Goal: Information Seeking & Learning: Learn about a topic

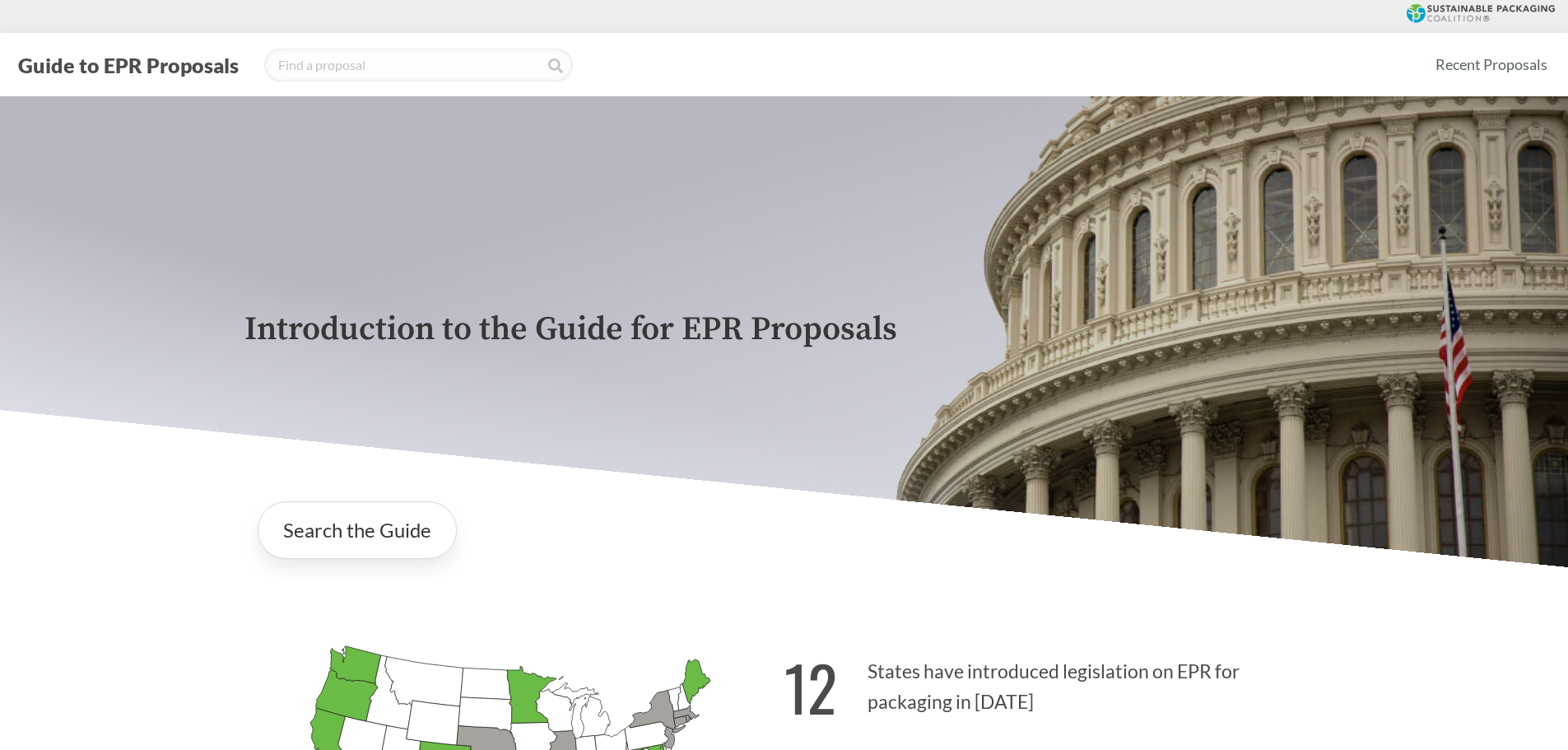
click at [128, 67] on button "Guide to EPR Proposals" at bounding box center [128, 65] width 231 height 26
click at [168, 61] on button "Guide to EPR Proposals" at bounding box center [128, 65] width 231 height 26
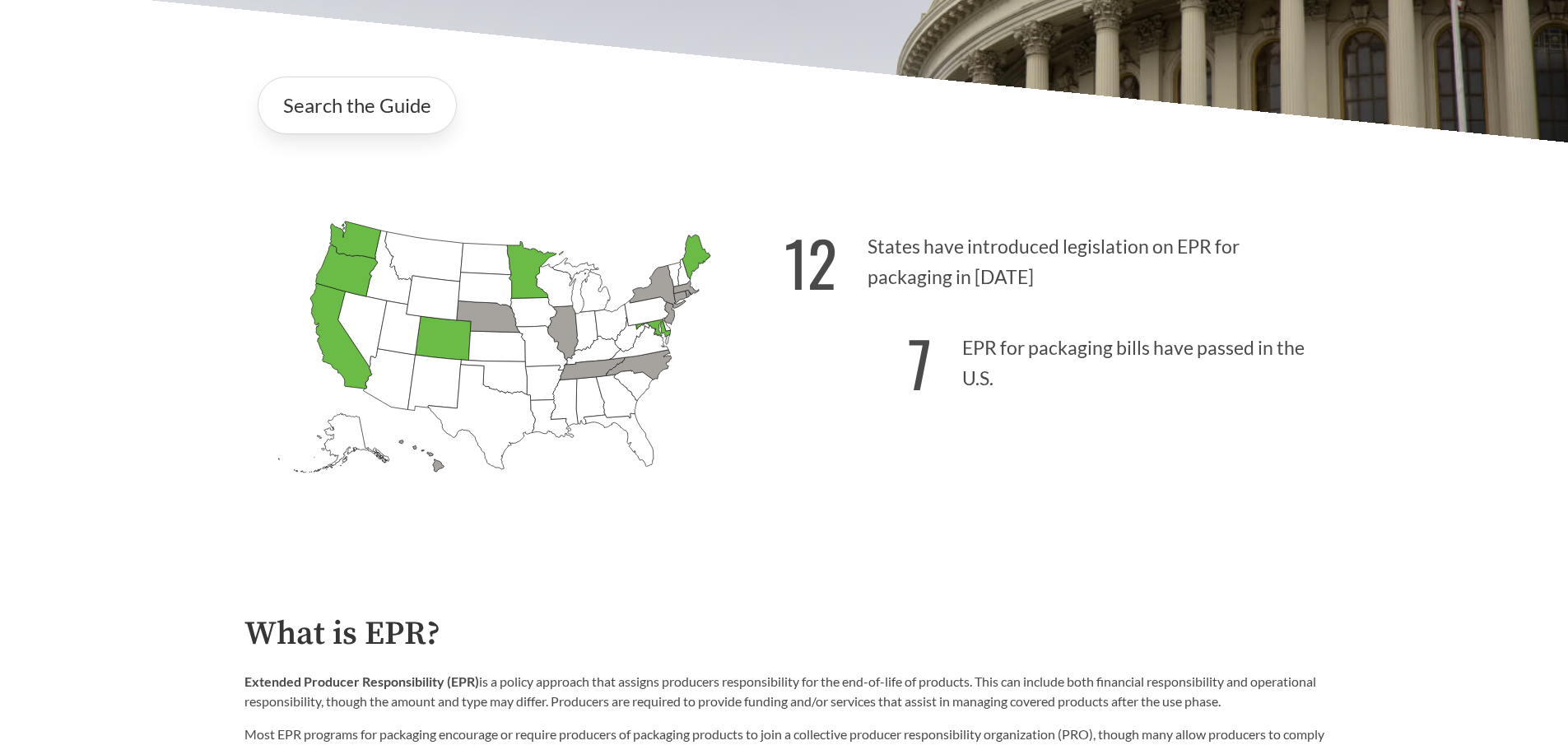
scroll to position [412, 0]
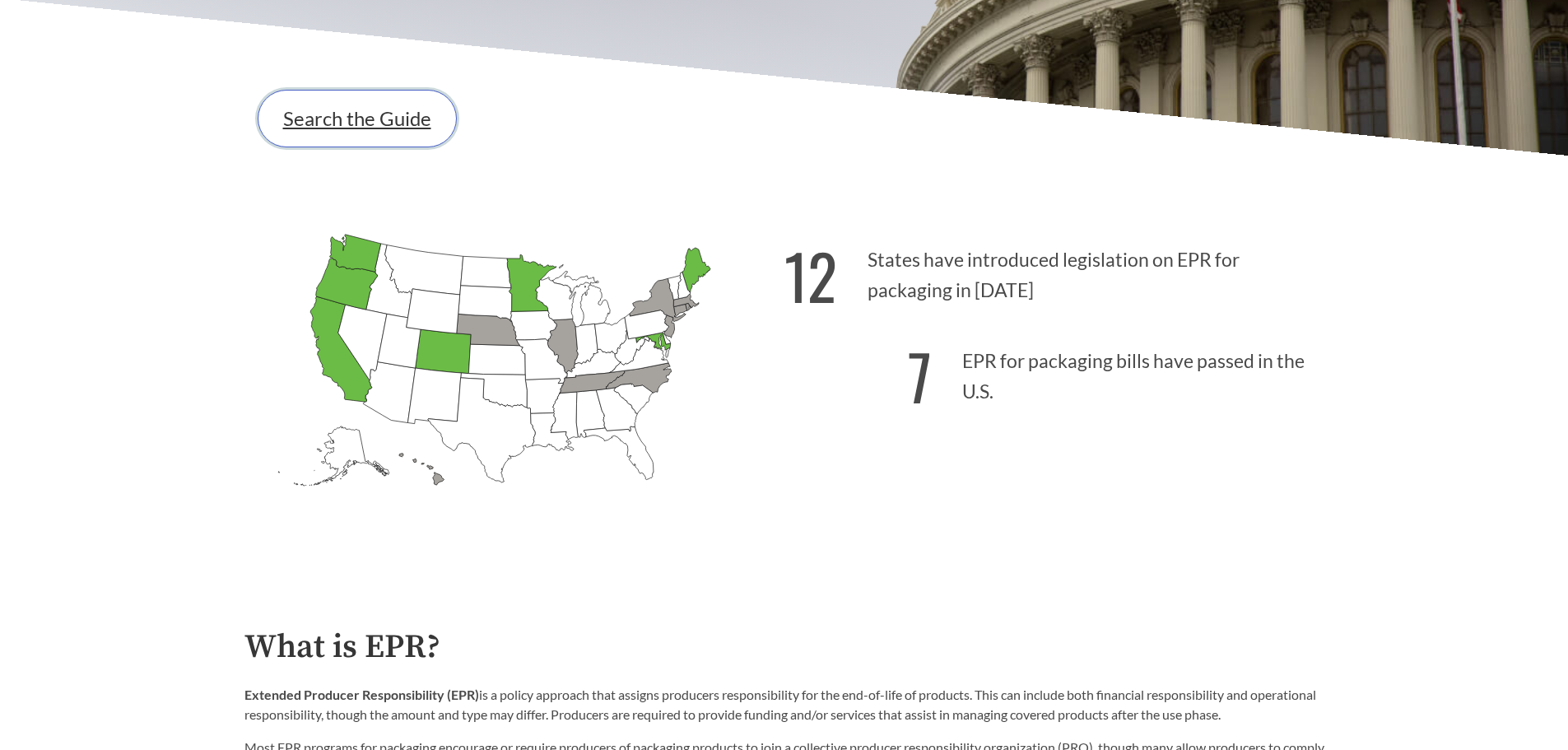
click at [407, 132] on link "Search the Guide" at bounding box center [357, 119] width 199 height 58
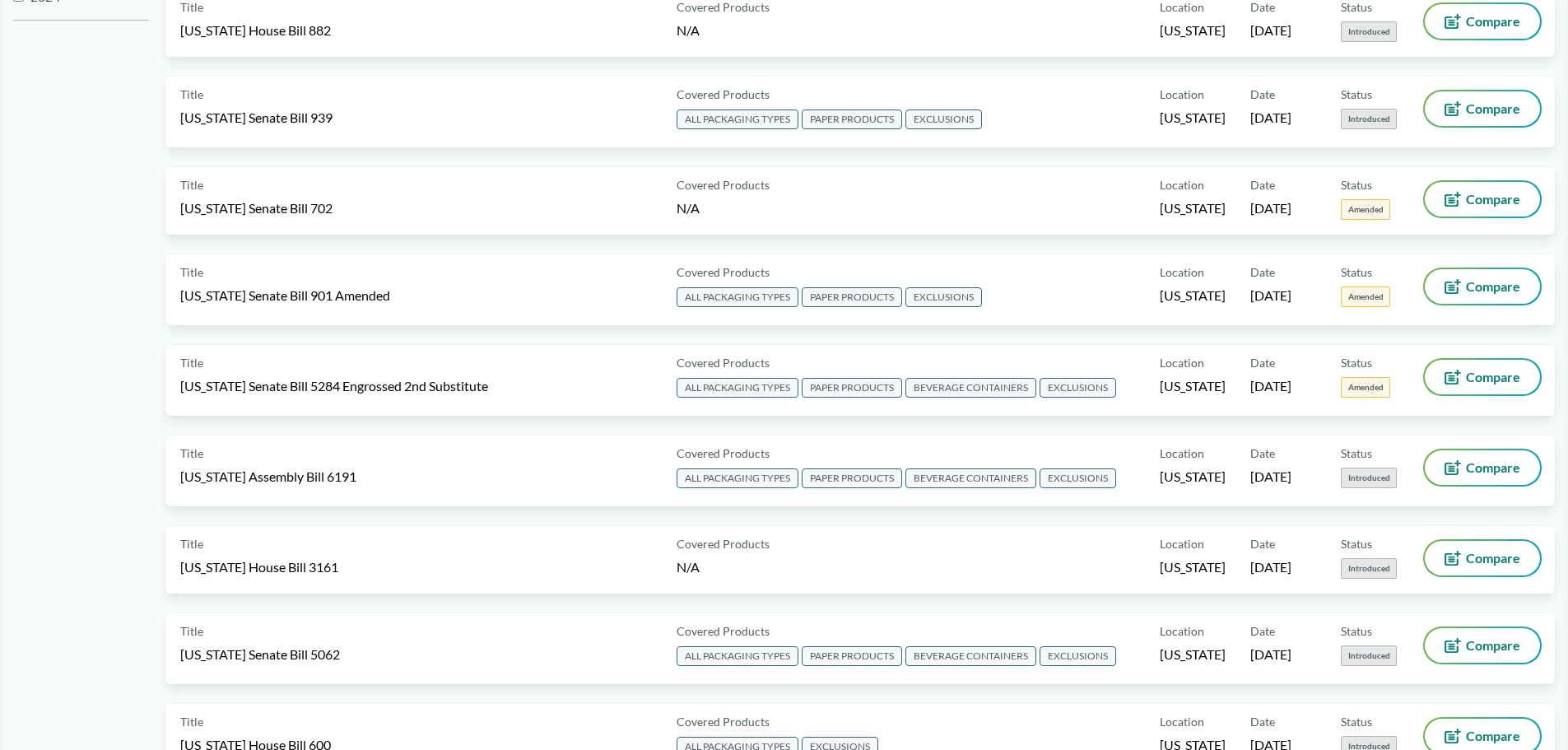
scroll to position [741, 0]
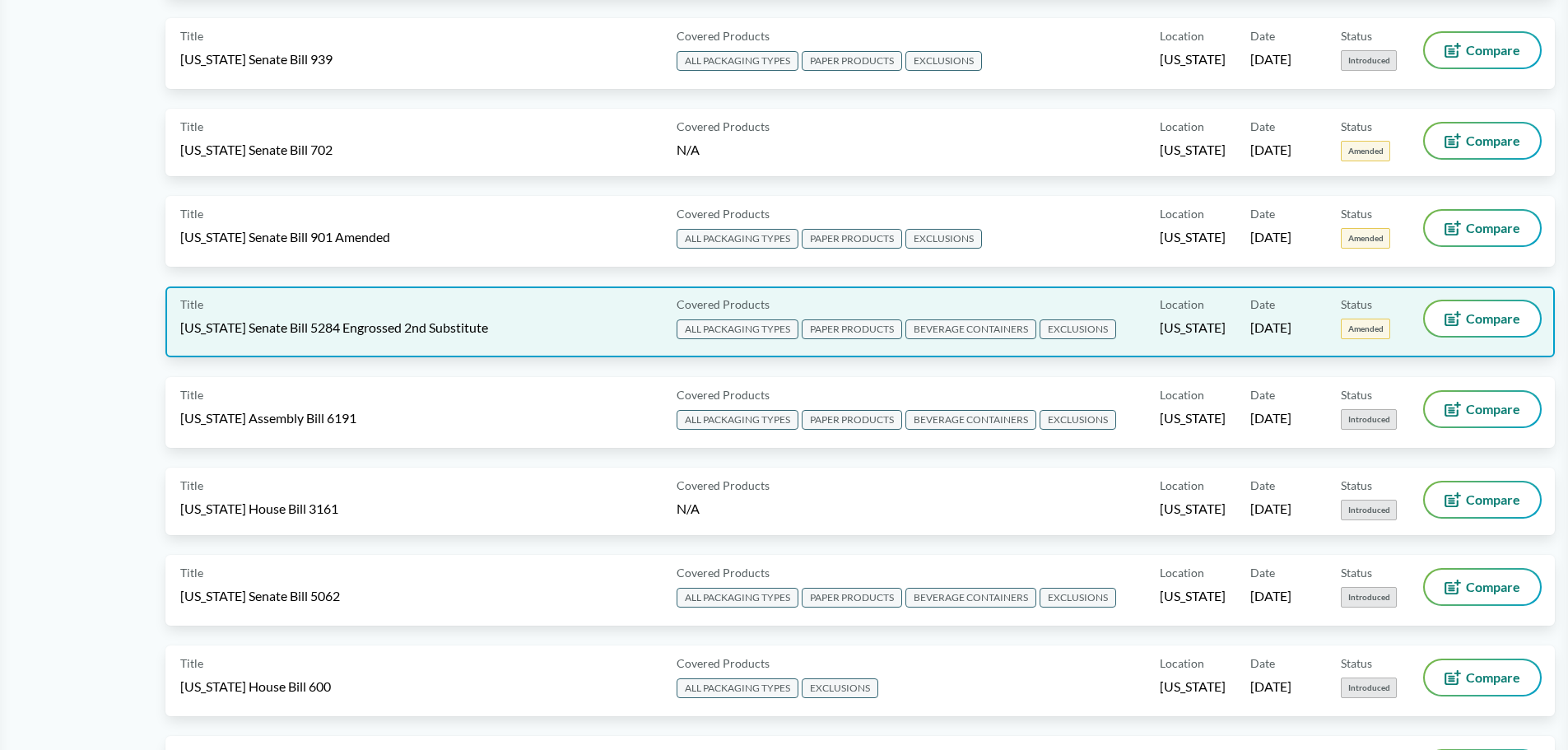
click at [731, 330] on span "ALL PACKAGING TYPES" at bounding box center [737, 329] width 121 height 20
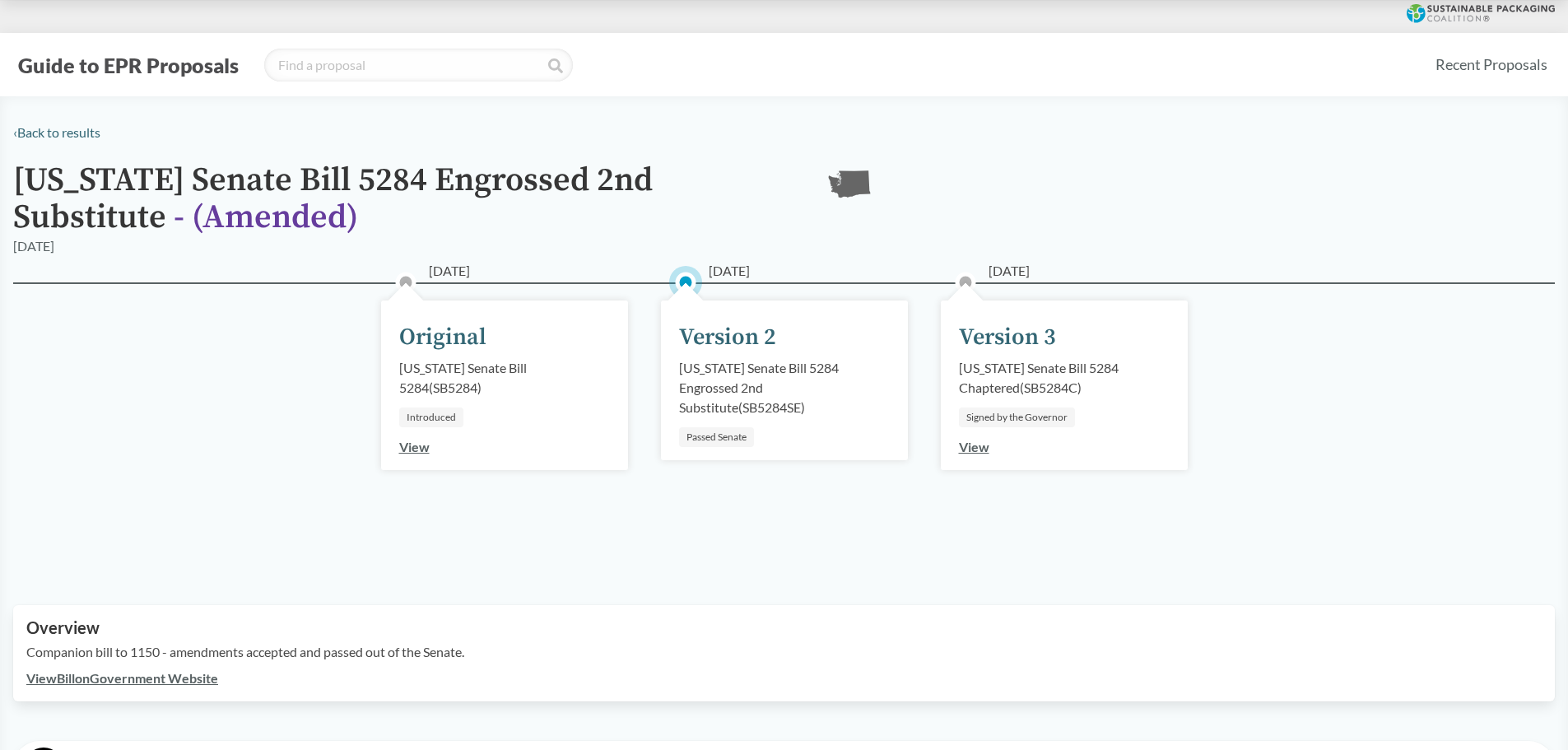
click at [175, 64] on button "Guide to EPR Proposals" at bounding box center [128, 65] width 231 height 26
